Goal: Task Accomplishment & Management: Manage account settings

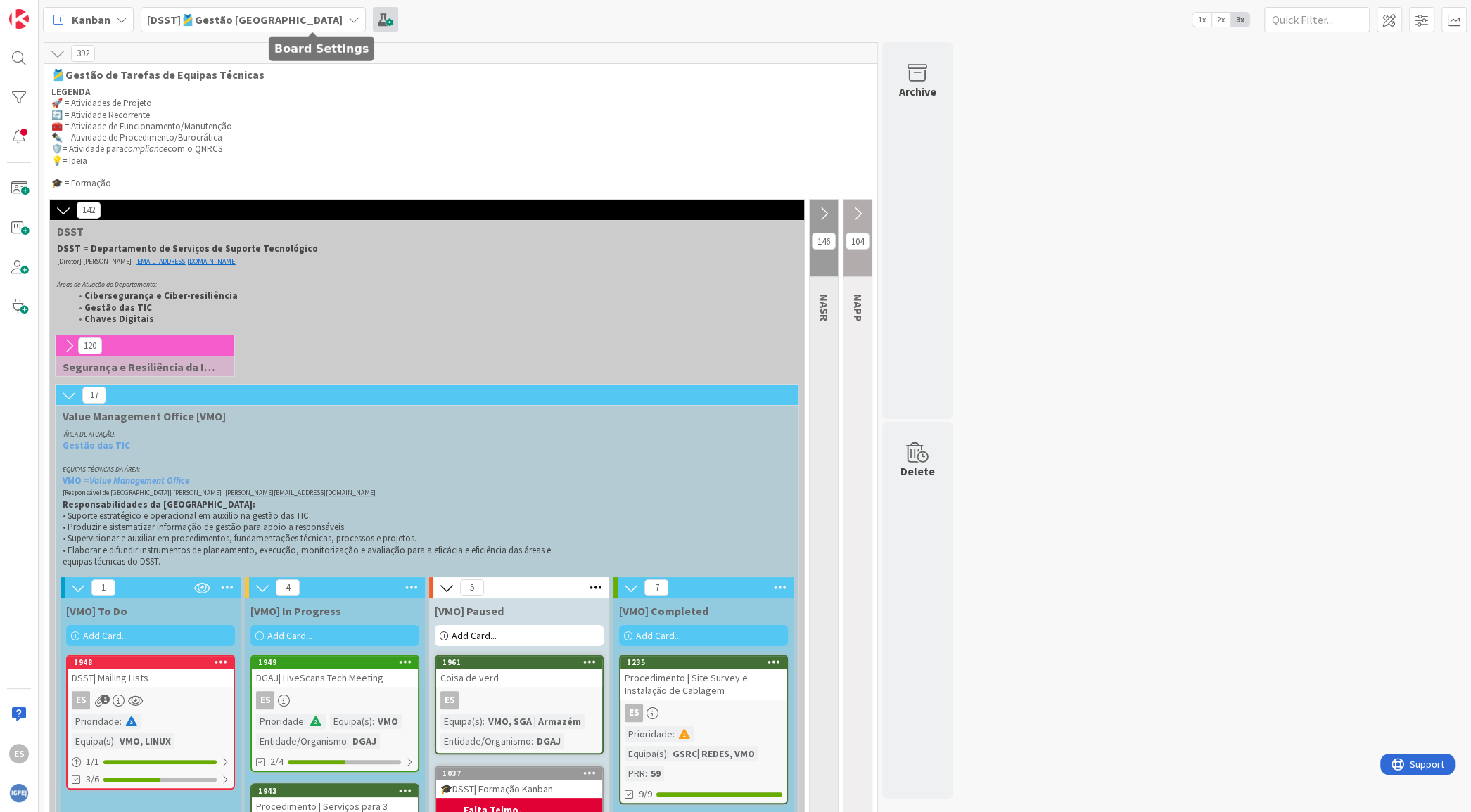
click at [373, 22] on span at bounding box center [385, 20] width 25 height 25
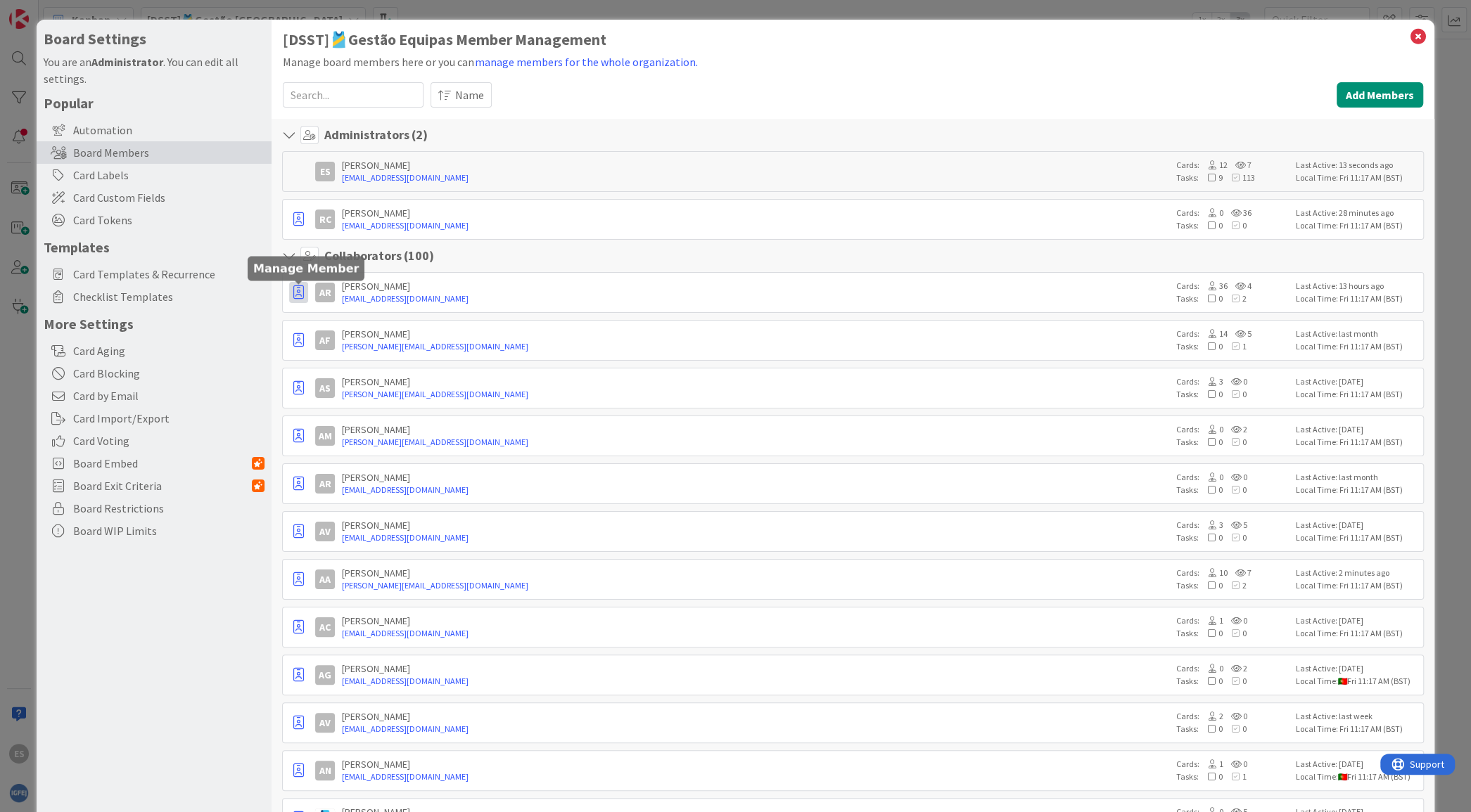
click at [300, 292] on icon "button" at bounding box center [299, 292] width 11 height 14
click at [323, 320] on p "Promote to Admin" at bounding box center [365, 323] width 92 height 10
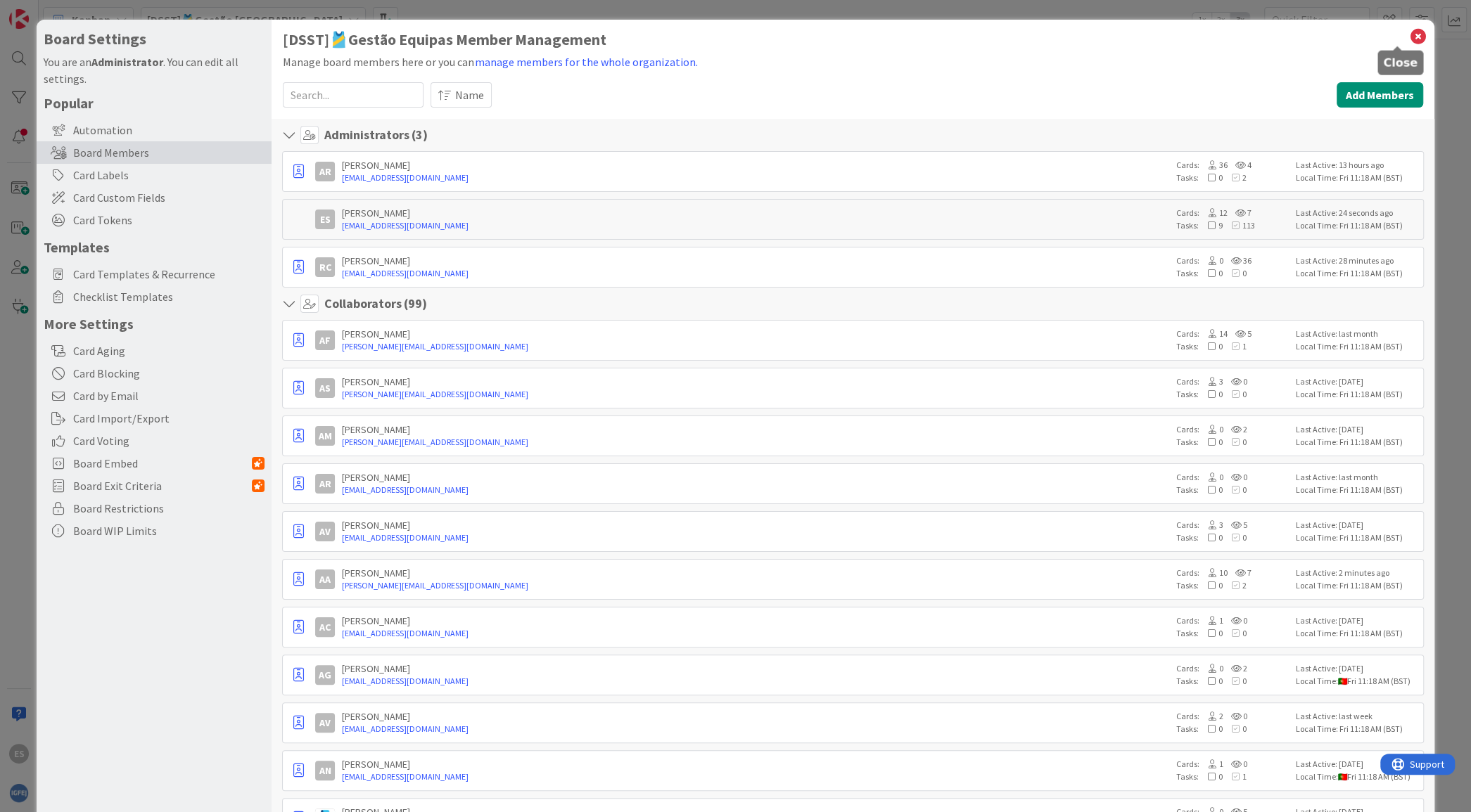
click at [1409, 38] on icon at bounding box center [1418, 36] width 18 height 20
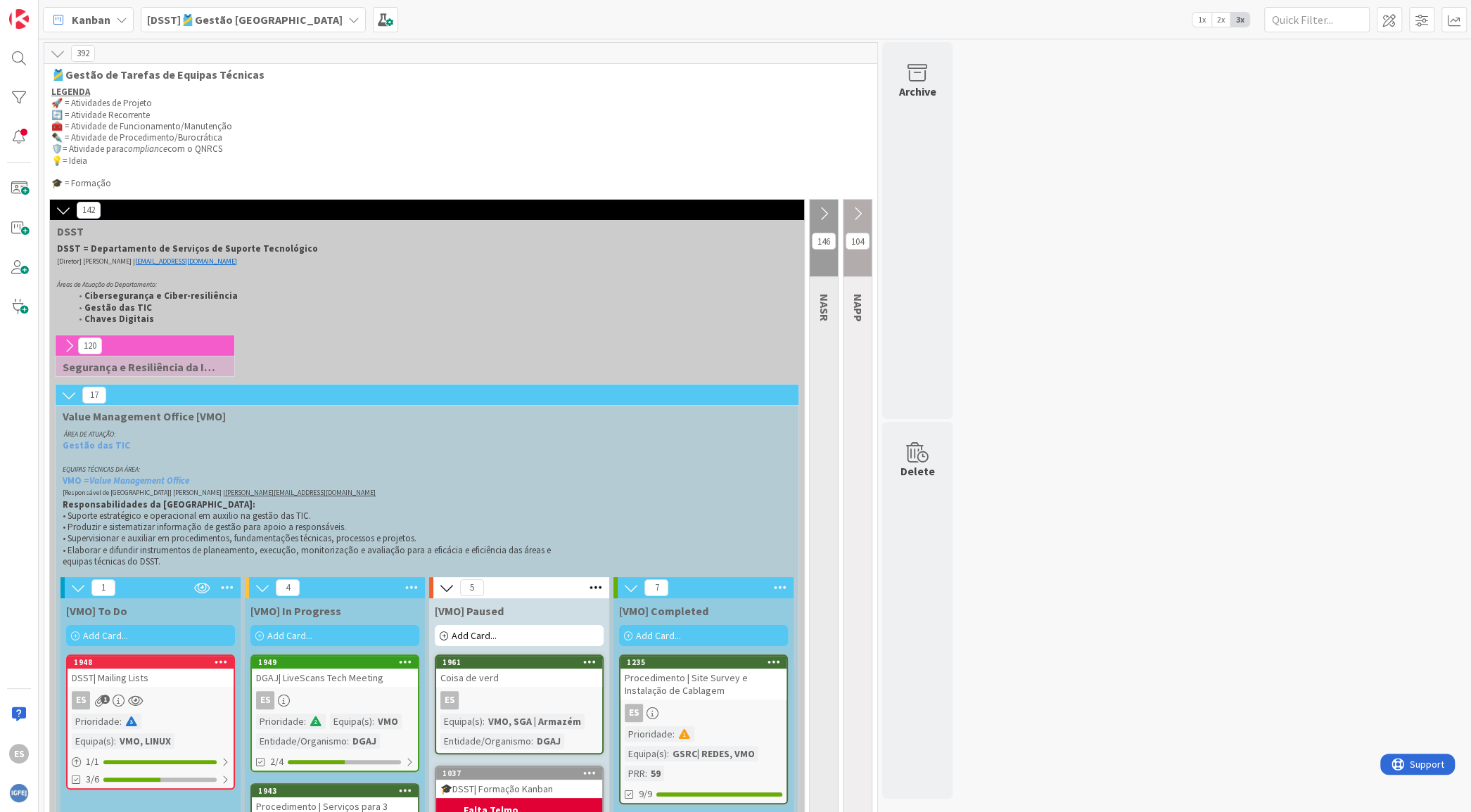
click at [200, 17] on b "[DSST]🎽Gestão [GEOGRAPHIC_DATA]" at bounding box center [244, 19] width 195 height 14
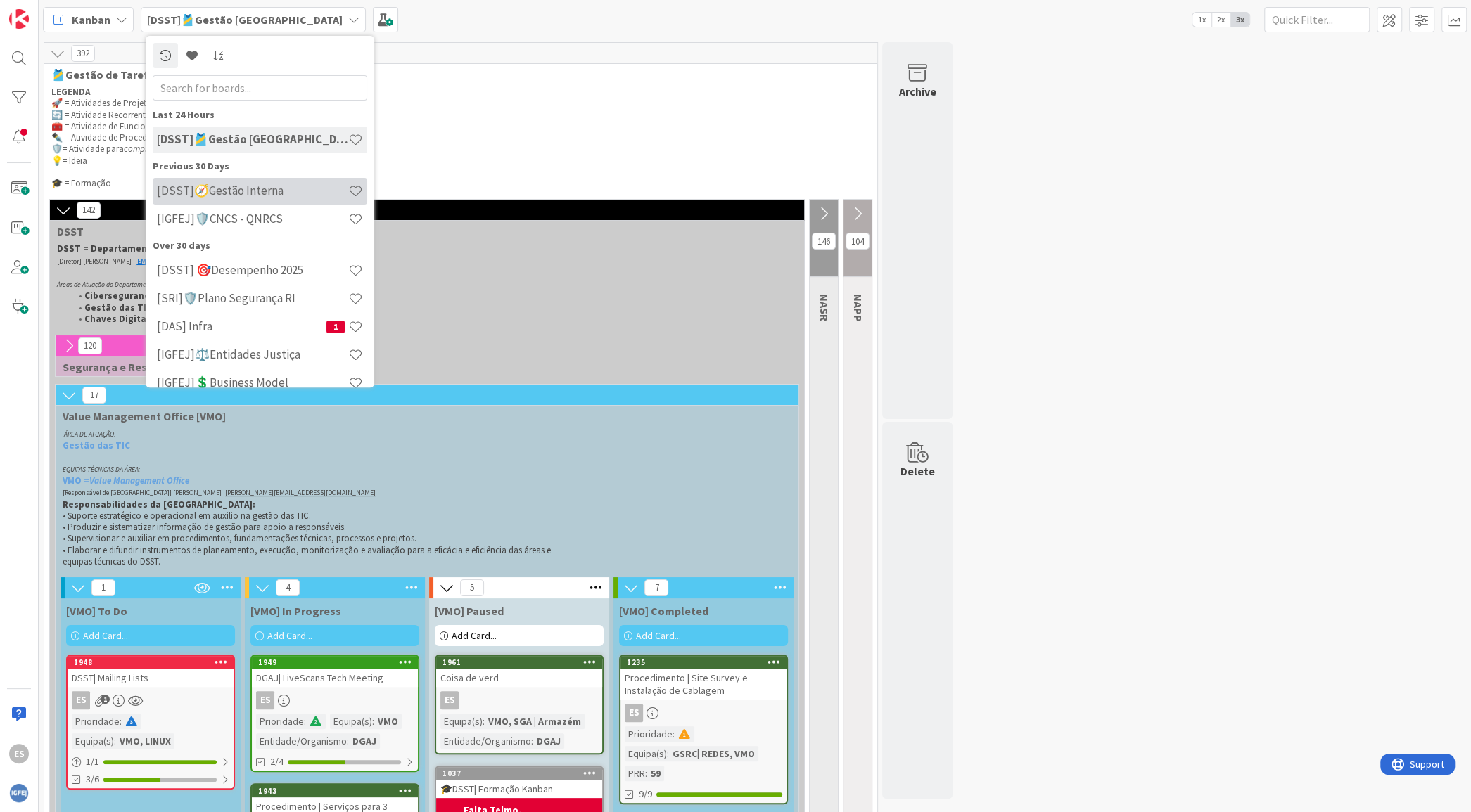
click at [216, 193] on h4 "[DSST]🧭Gestão Interna" at bounding box center [252, 190] width 191 height 14
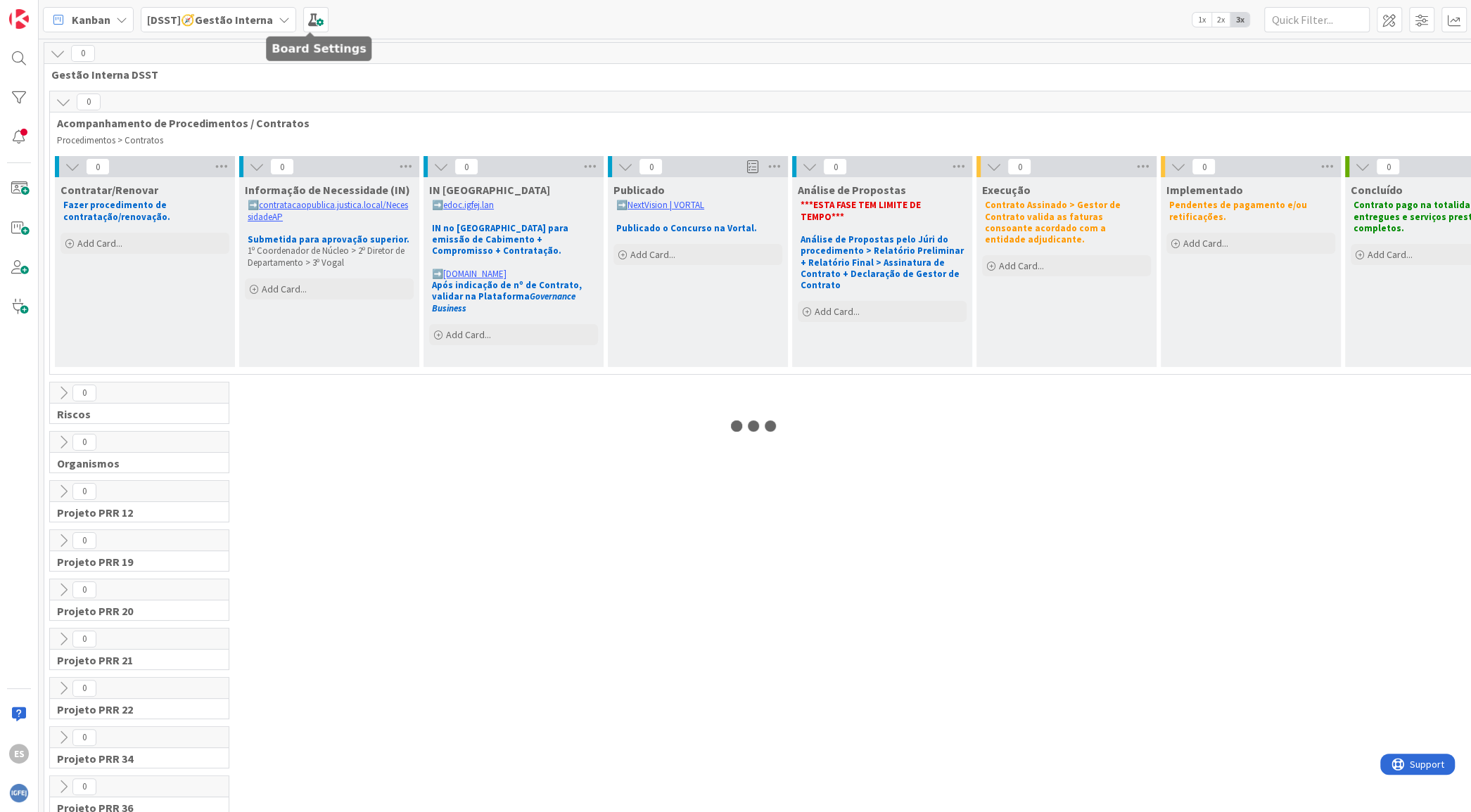
click at [316, 20] on span at bounding box center [315, 20] width 25 height 25
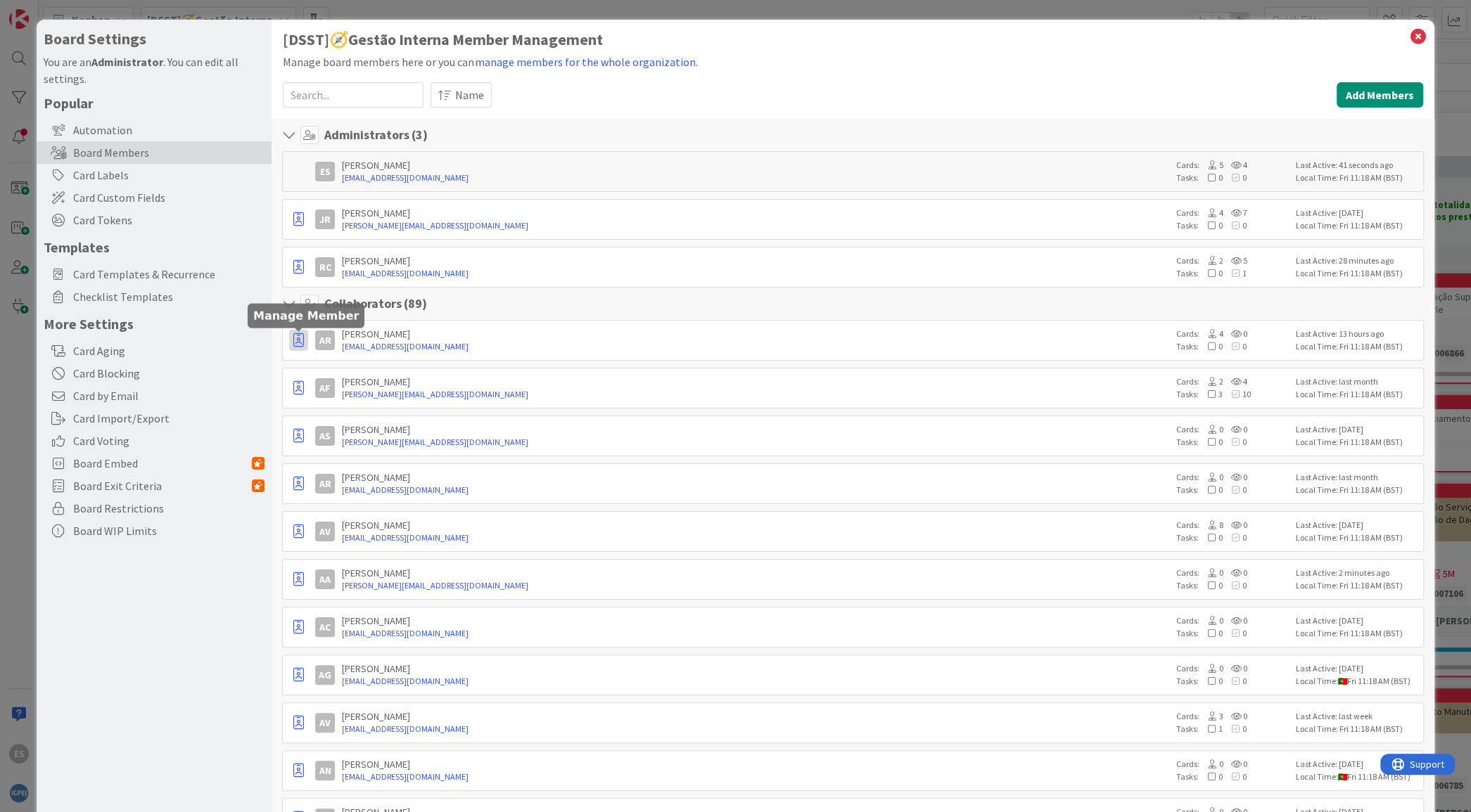
click at [295, 336] on icon "button" at bounding box center [299, 340] width 11 height 14
click at [325, 366] on p "Promote to Admin" at bounding box center [365, 371] width 92 height 10
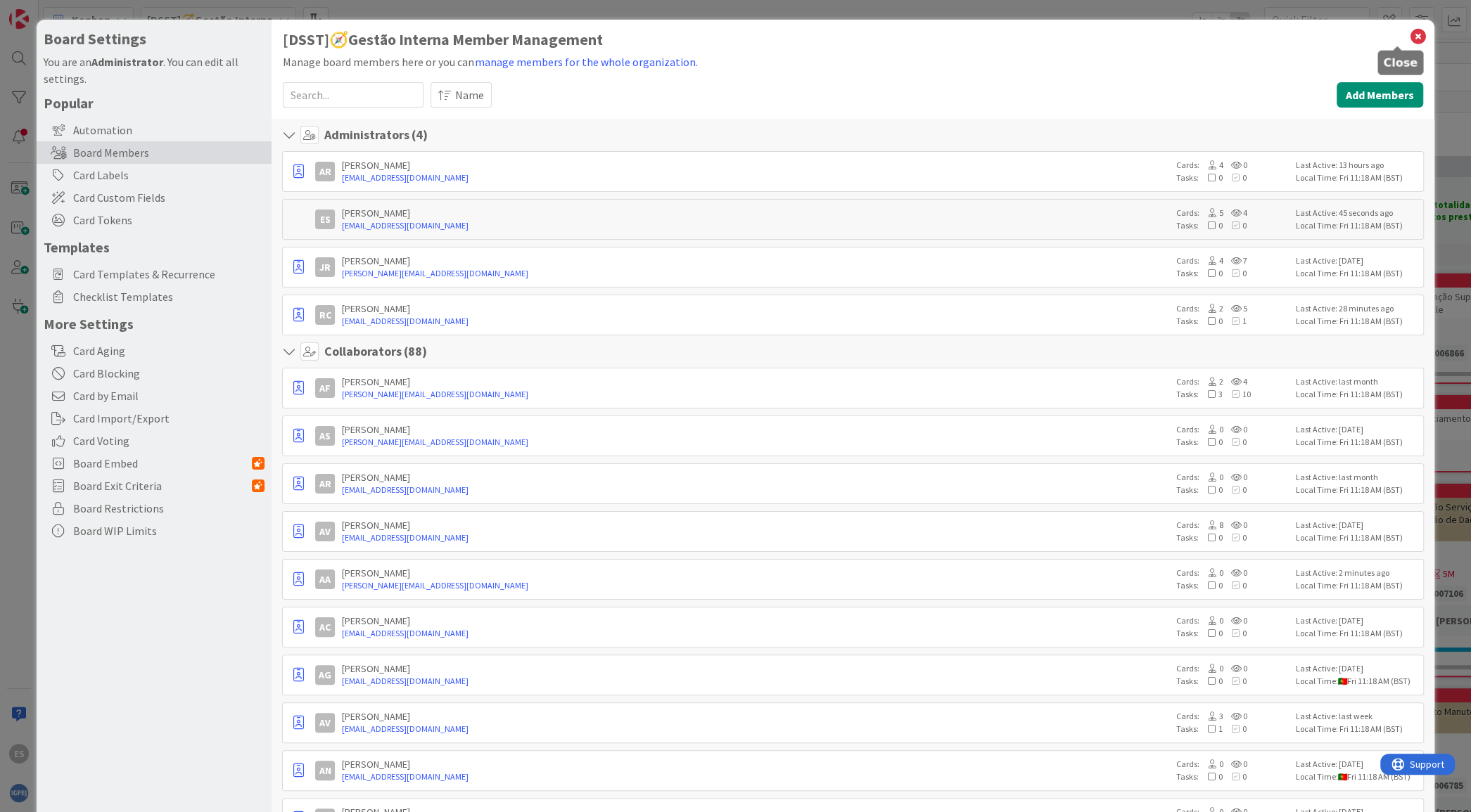
click at [1409, 37] on icon at bounding box center [1418, 36] width 18 height 20
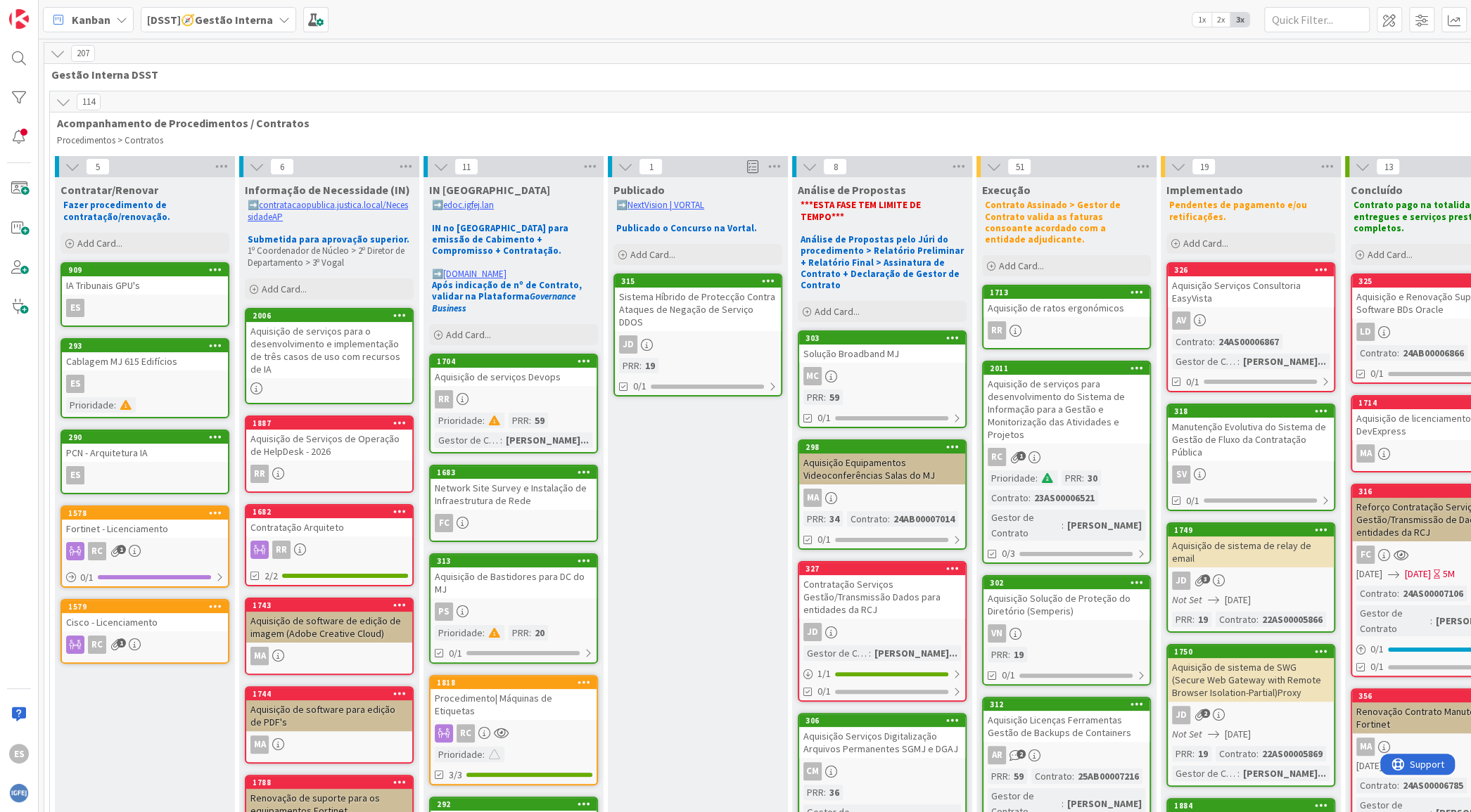
click at [246, 21] on b "[DSST]🧭Gestão Interna" at bounding box center [209, 19] width 126 height 14
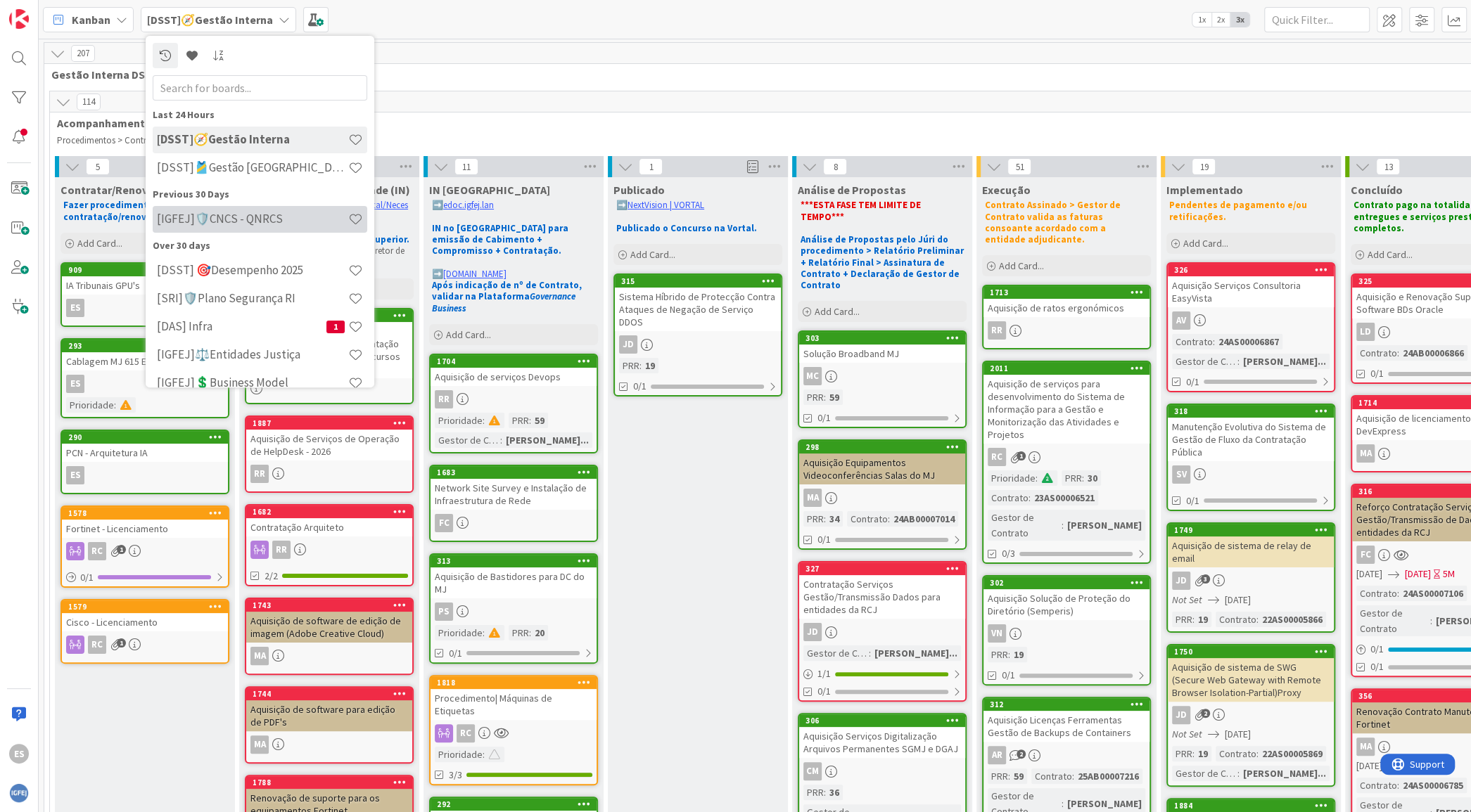
click at [275, 218] on h4 "[IGFEJ]🛡️CNCS - QNRCS" at bounding box center [252, 218] width 191 height 14
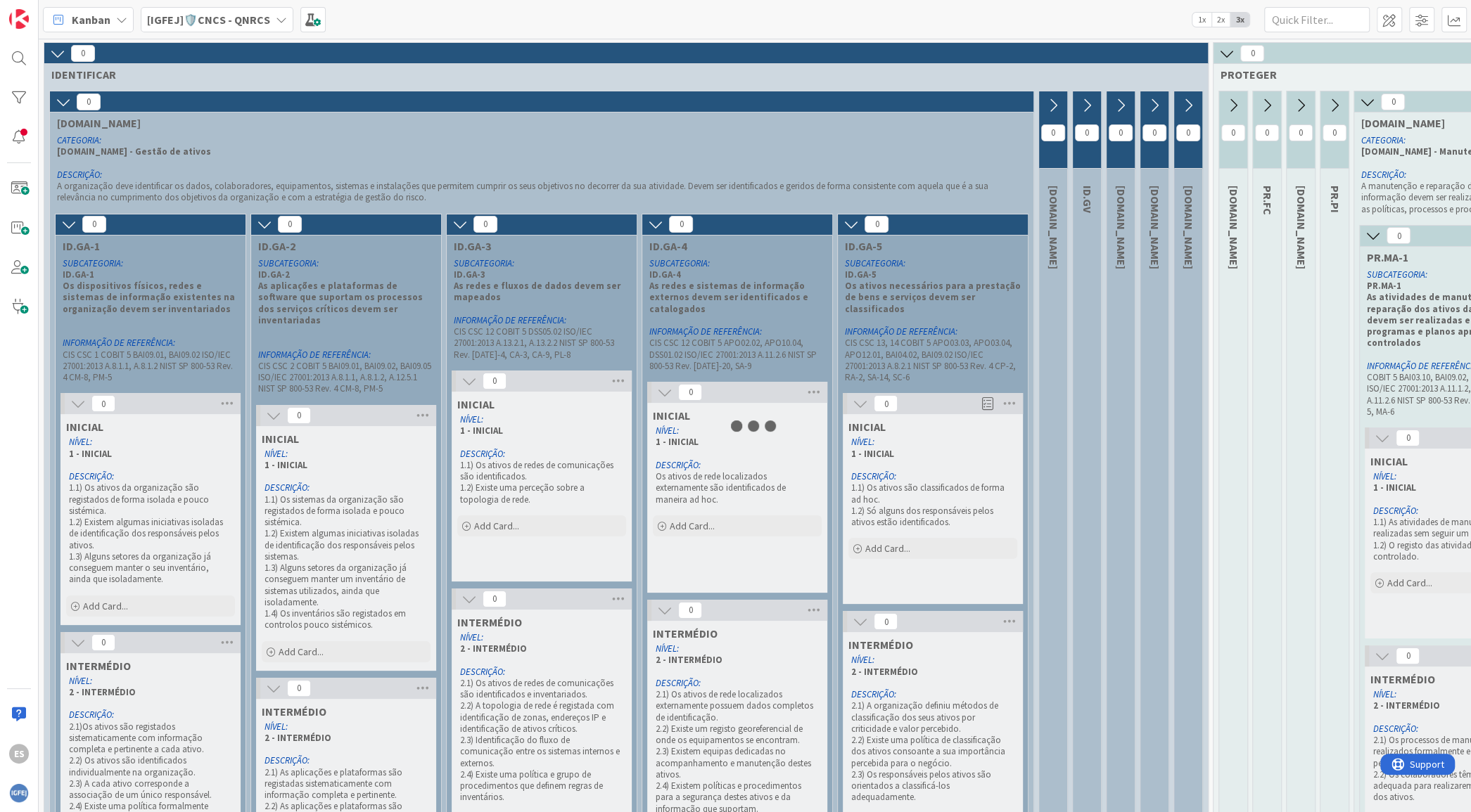
click at [278, 23] on icon at bounding box center [281, 19] width 11 height 11
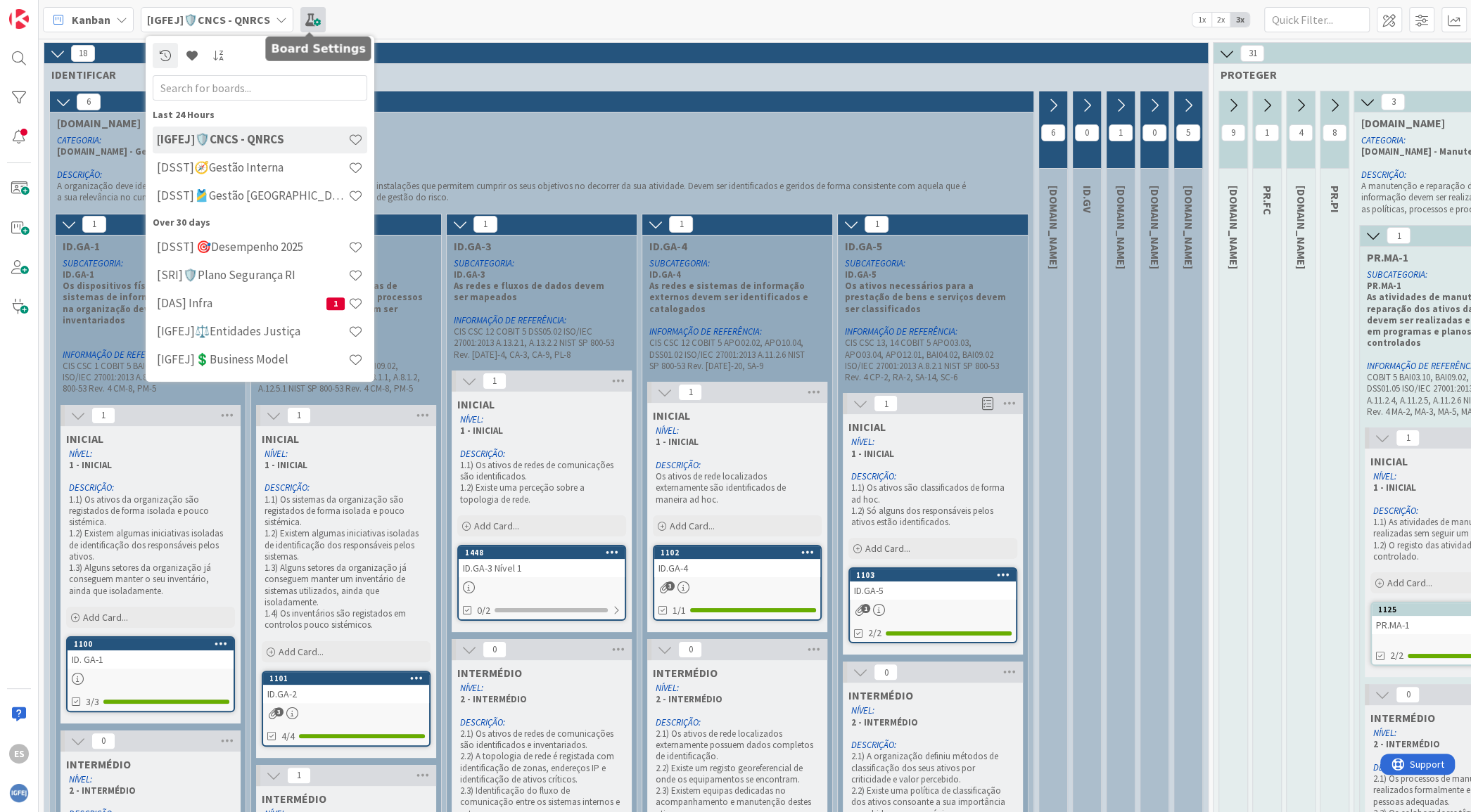
click at [313, 15] on span at bounding box center [312, 20] width 25 height 25
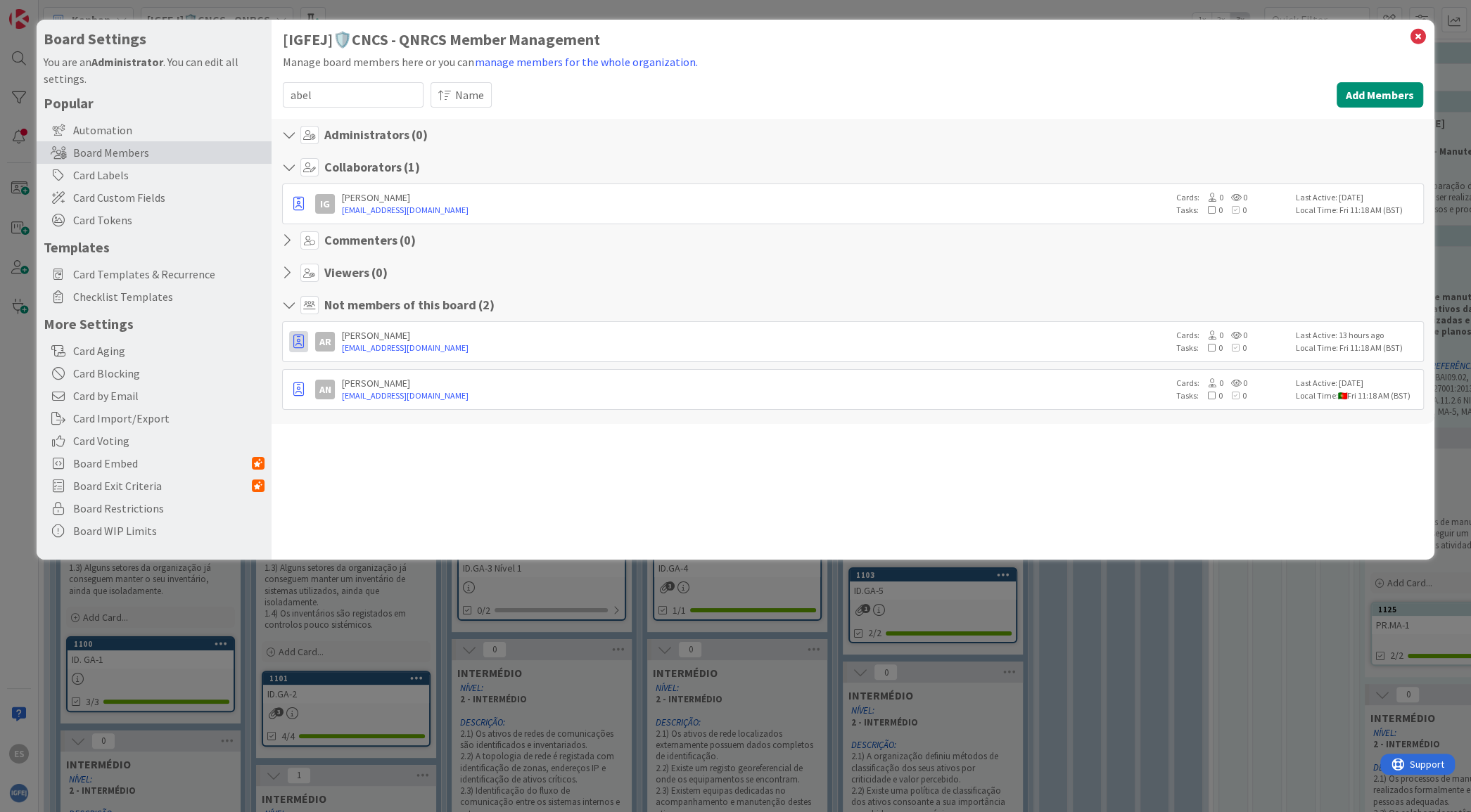
type input "abel"
click at [304, 340] on button "button" at bounding box center [299, 341] width 19 height 21
click at [331, 375] on p "Promote to Admin" at bounding box center [368, 372] width 98 height 10
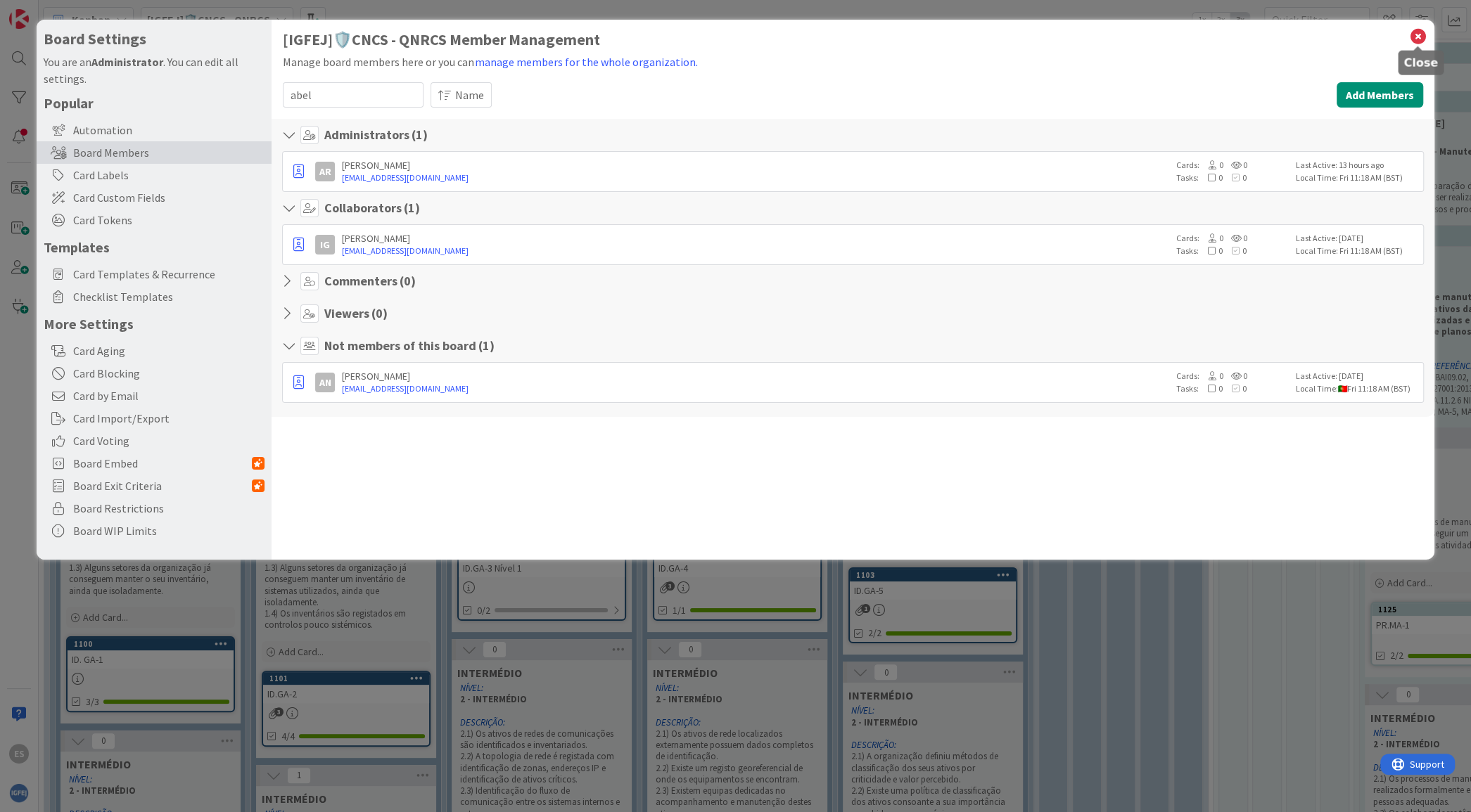
click at [1409, 36] on icon at bounding box center [1418, 36] width 18 height 20
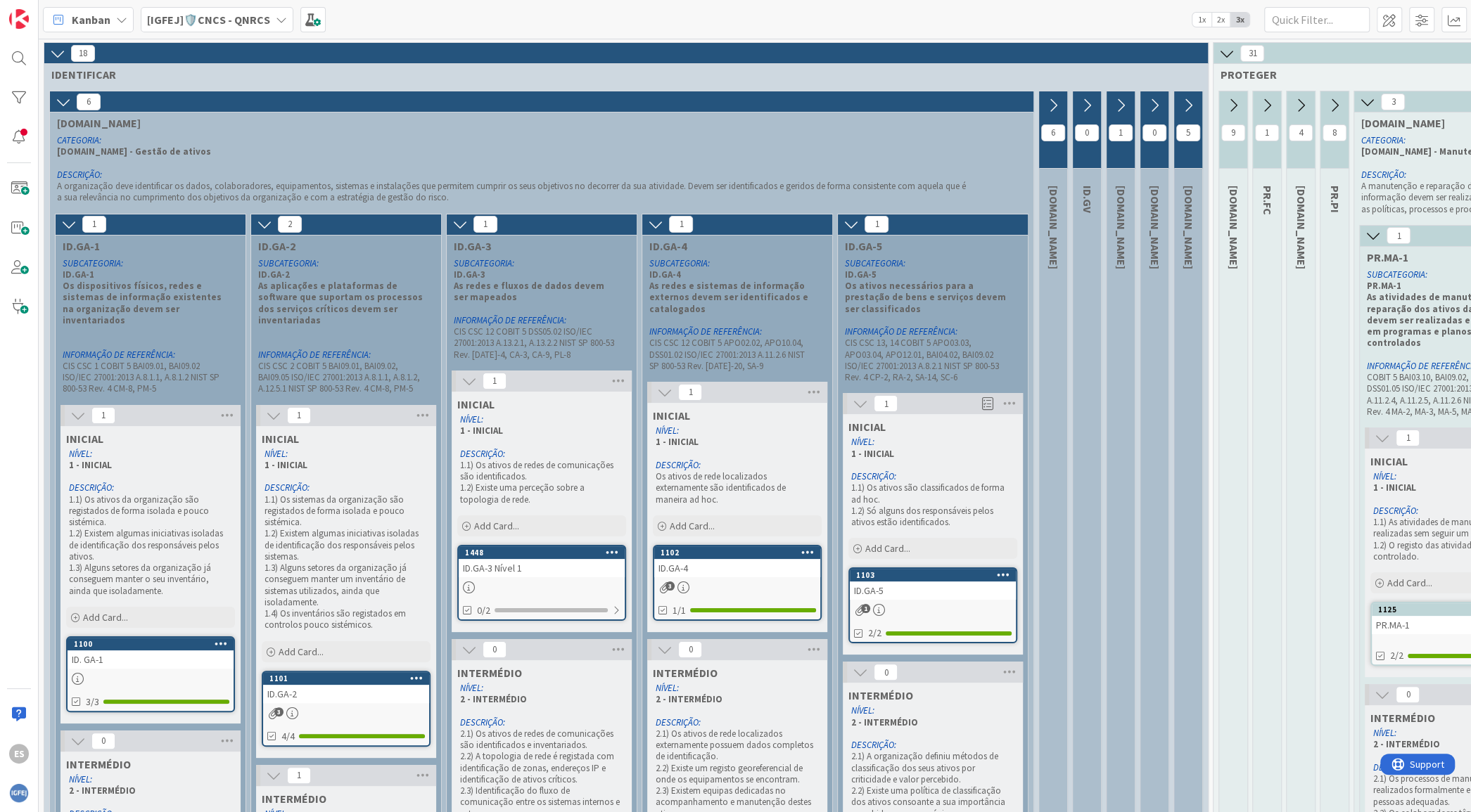
click at [236, 15] on b "[IGFEJ]🛡️CNCS - QNRCS" at bounding box center [208, 19] width 123 height 14
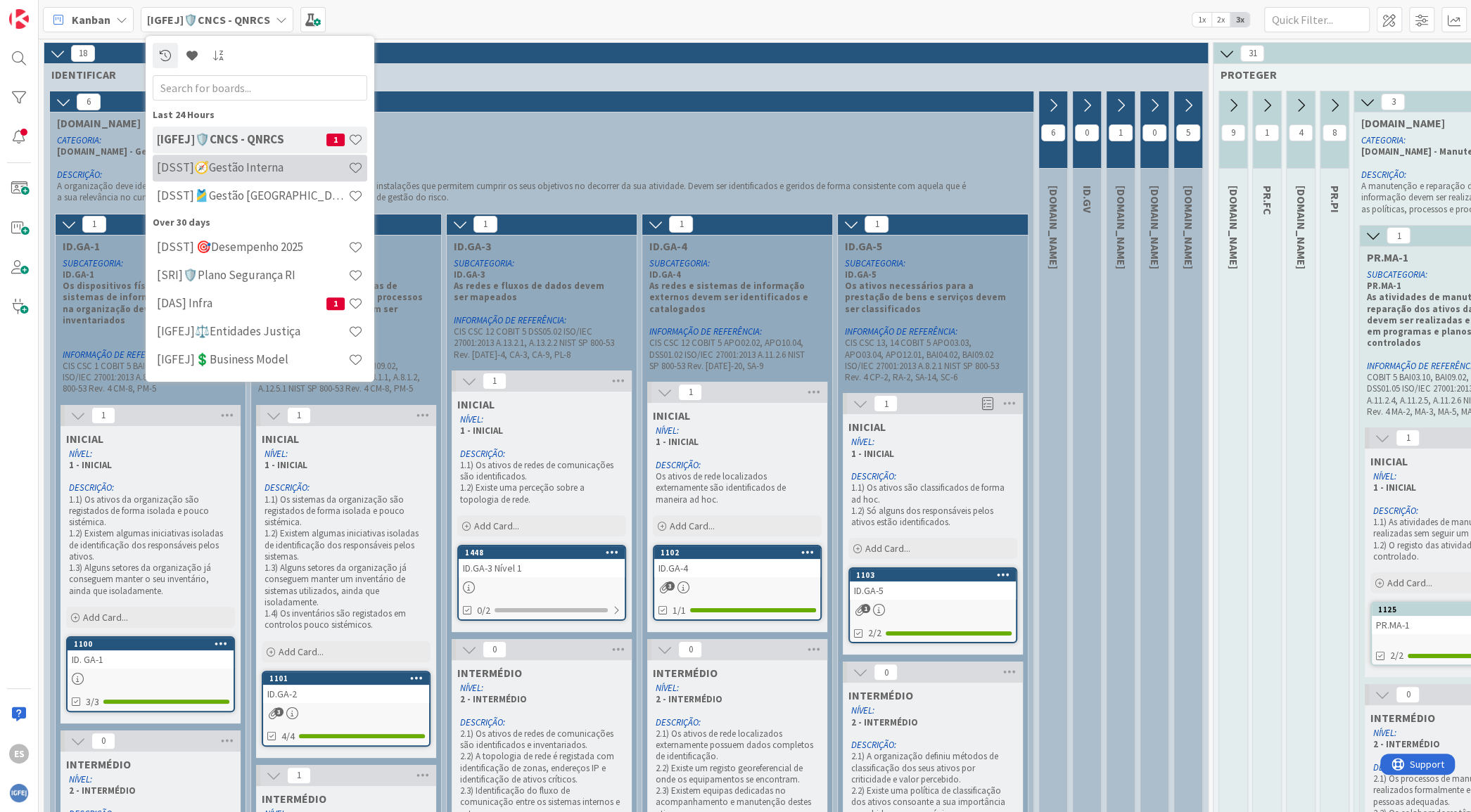
click at [247, 172] on h4 "[DSST]🧭Gestão Interna" at bounding box center [252, 167] width 191 height 14
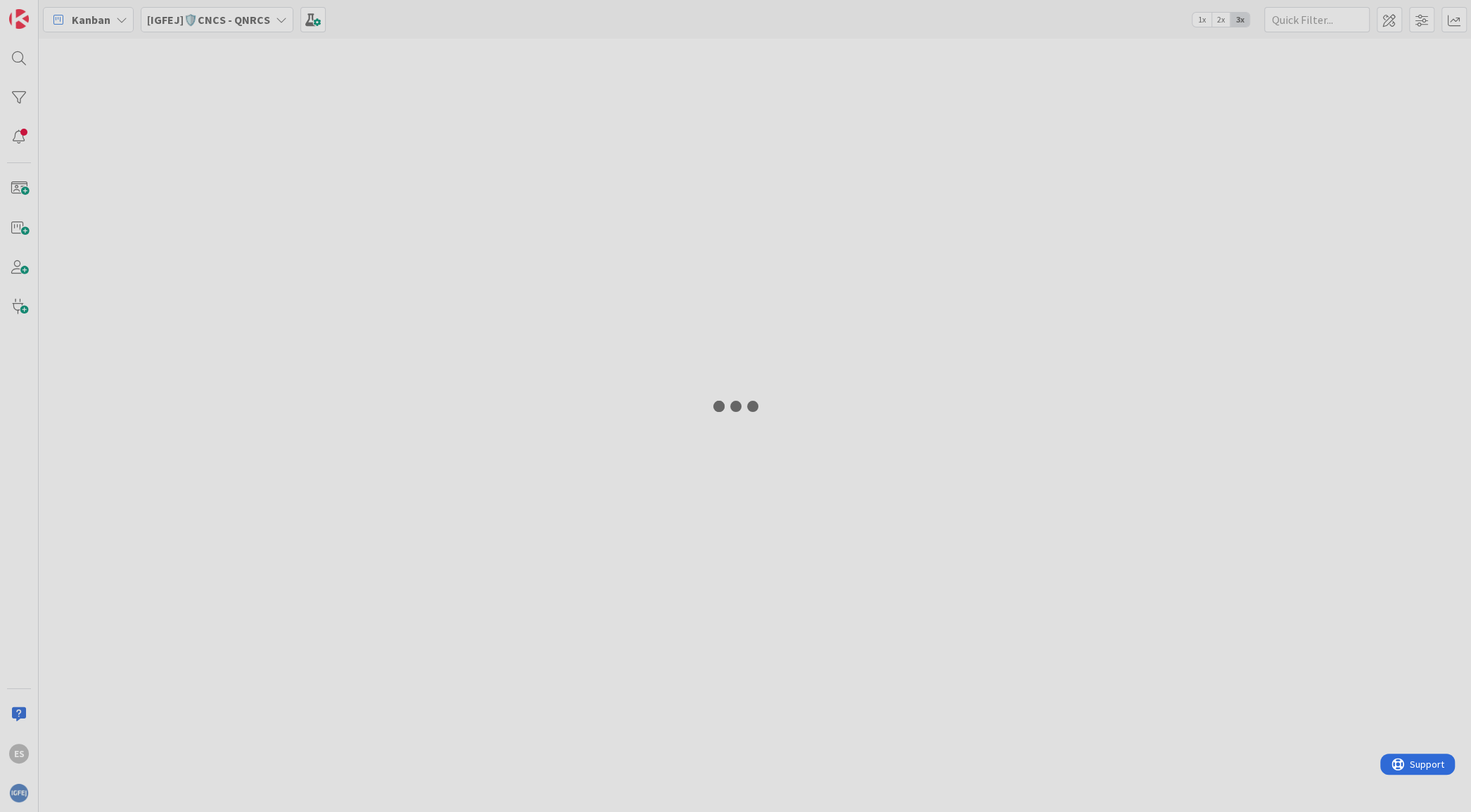
click at [249, 12] on div "Kanban [IGFEJ]🛡️CNCS - QNRCS 1x 2x 3x" at bounding box center [755, 406] width 1432 height 812
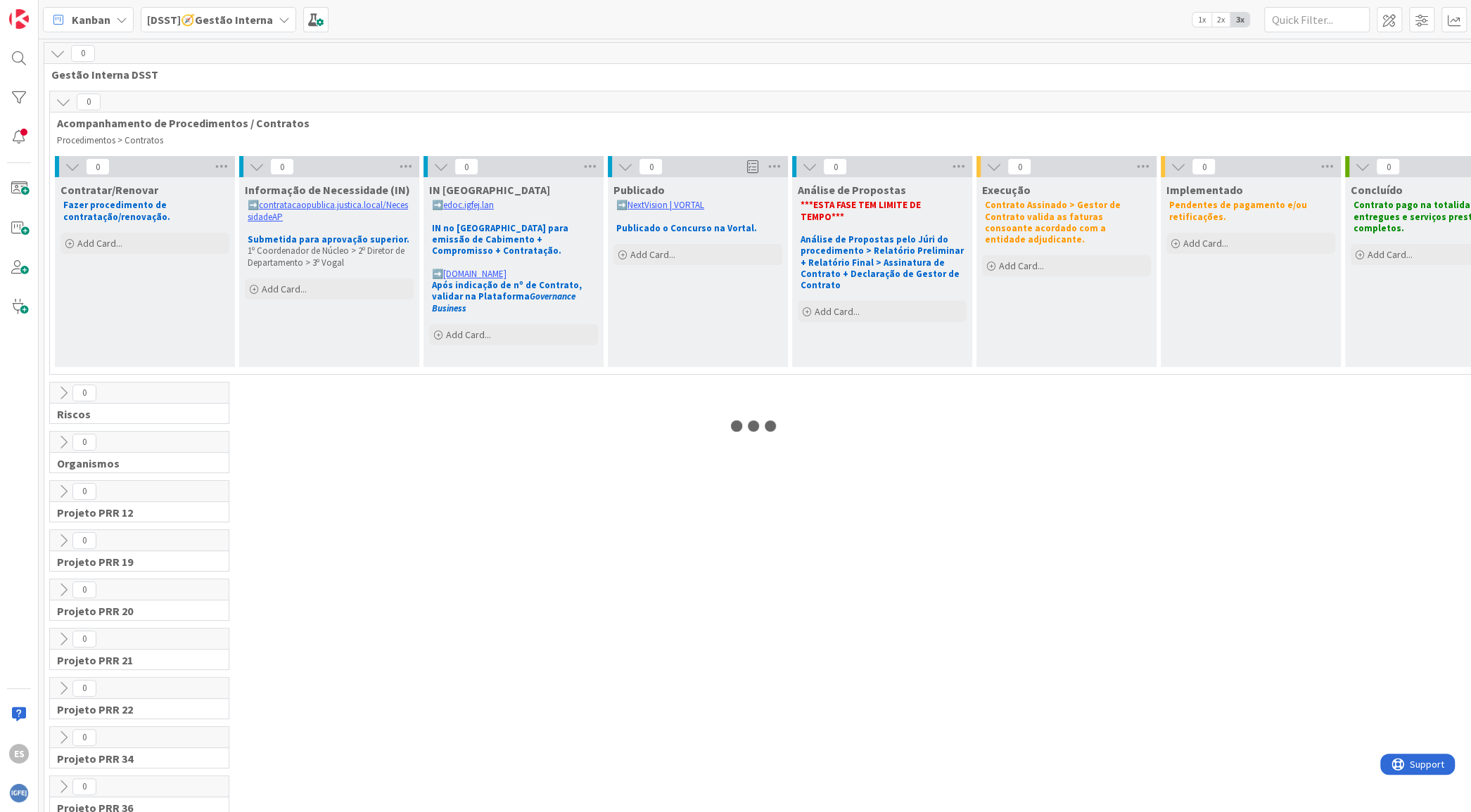
click at [249, 16] on b "[DSST]🧭Gestão Interna" at bounding box center [209, 19] width 126 height 14
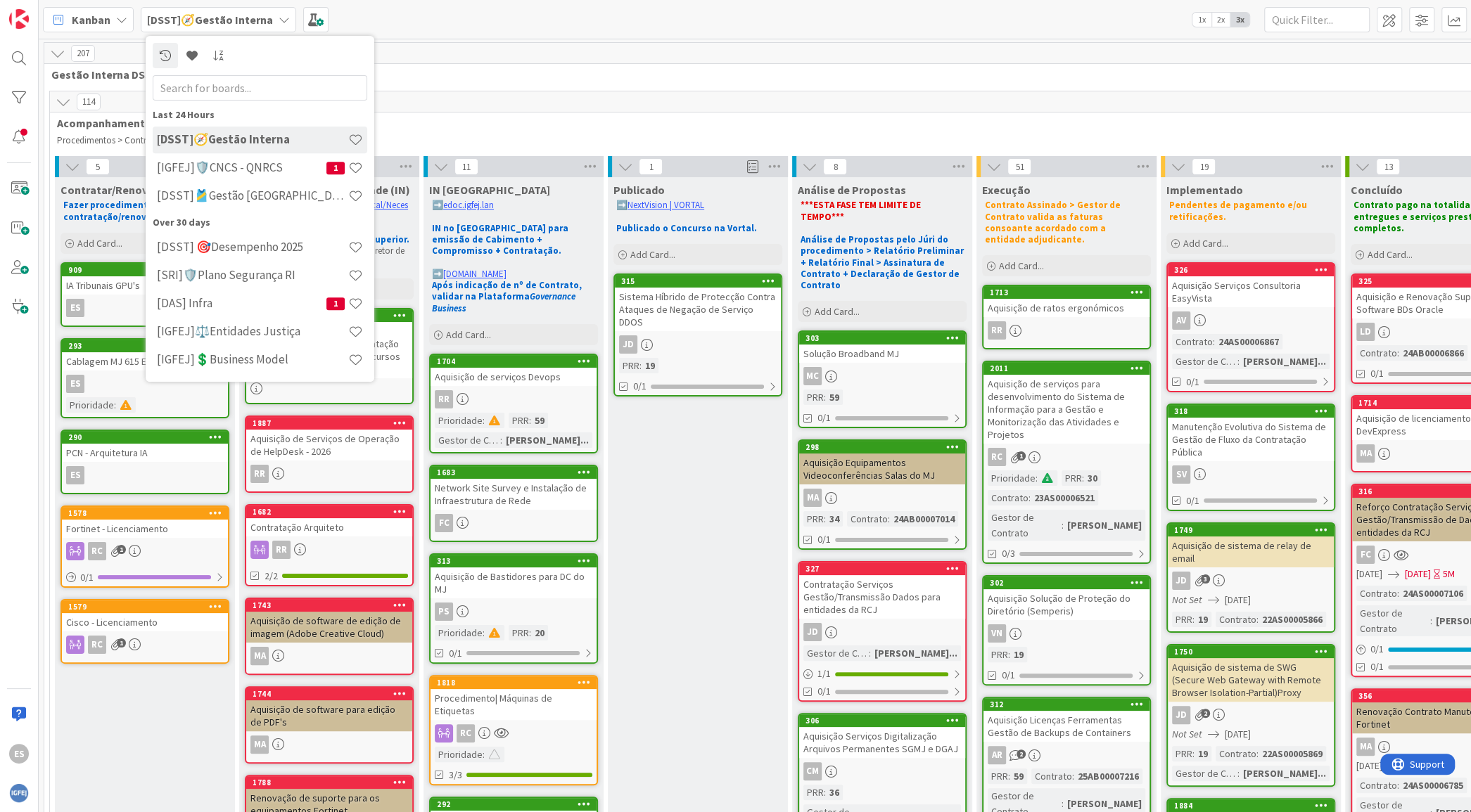
click at [257, 192] on h4 "[DSST]🎽Gestão [GEOGRAPHIC_DATA]" at bounding box center [252, 195] width 191 height 14
